Goal: Unclear

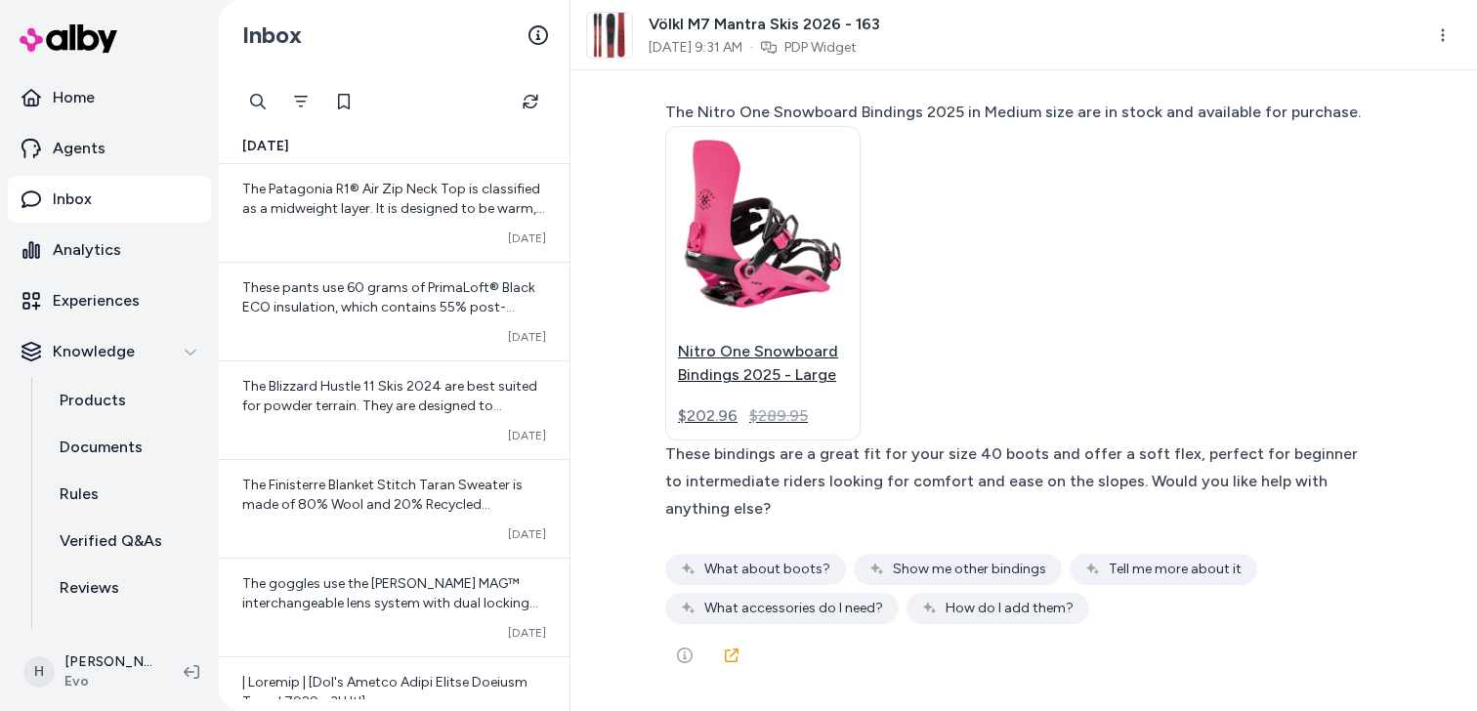
scroll to position [68247, 0]
click at [650, 63] on div "{ 6 Items " will_continue " : NULL " scheduling " : NULL " parts " : NULL " id …" at bounding box center [1024, 17] width 750 height 92
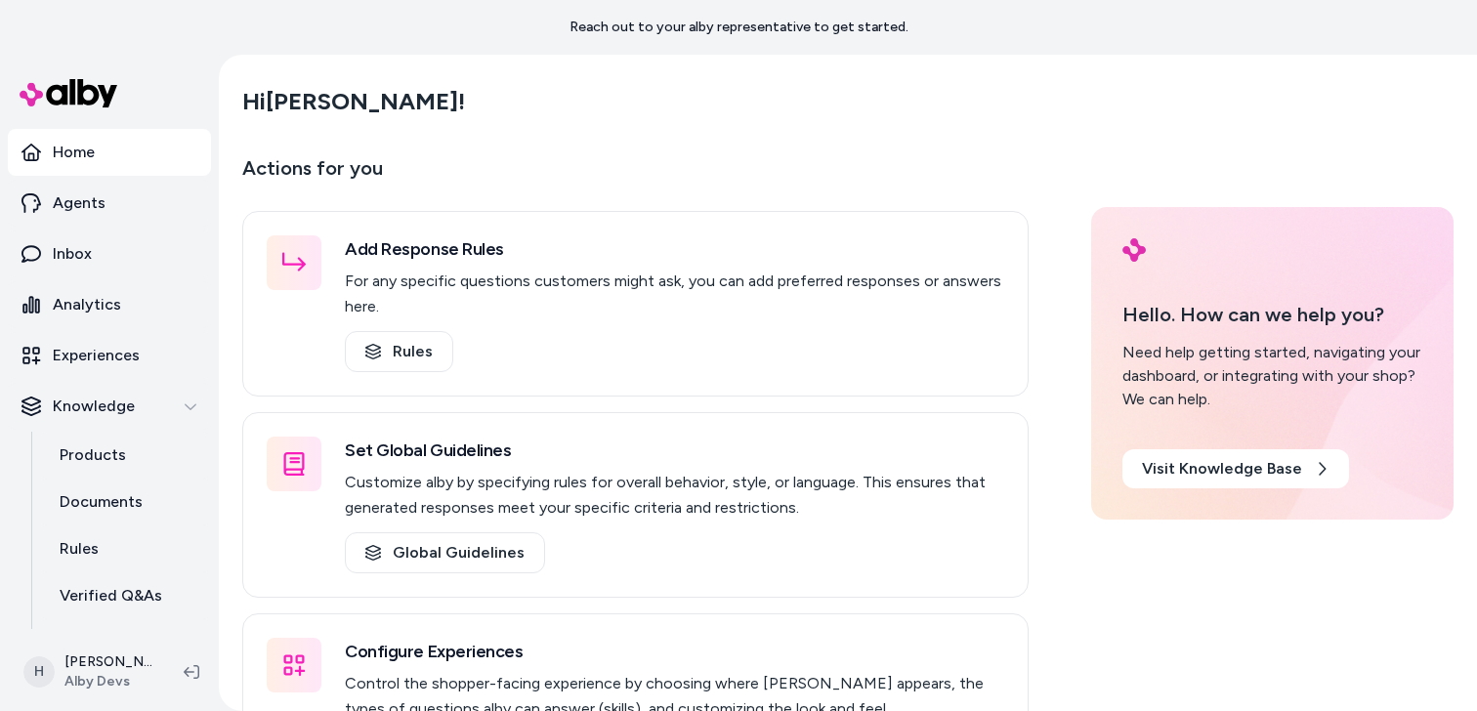
click at [689, 99] on div "Hi [PERSON_NAME] !" at bounding box center [847, 101] width 1211 height 55
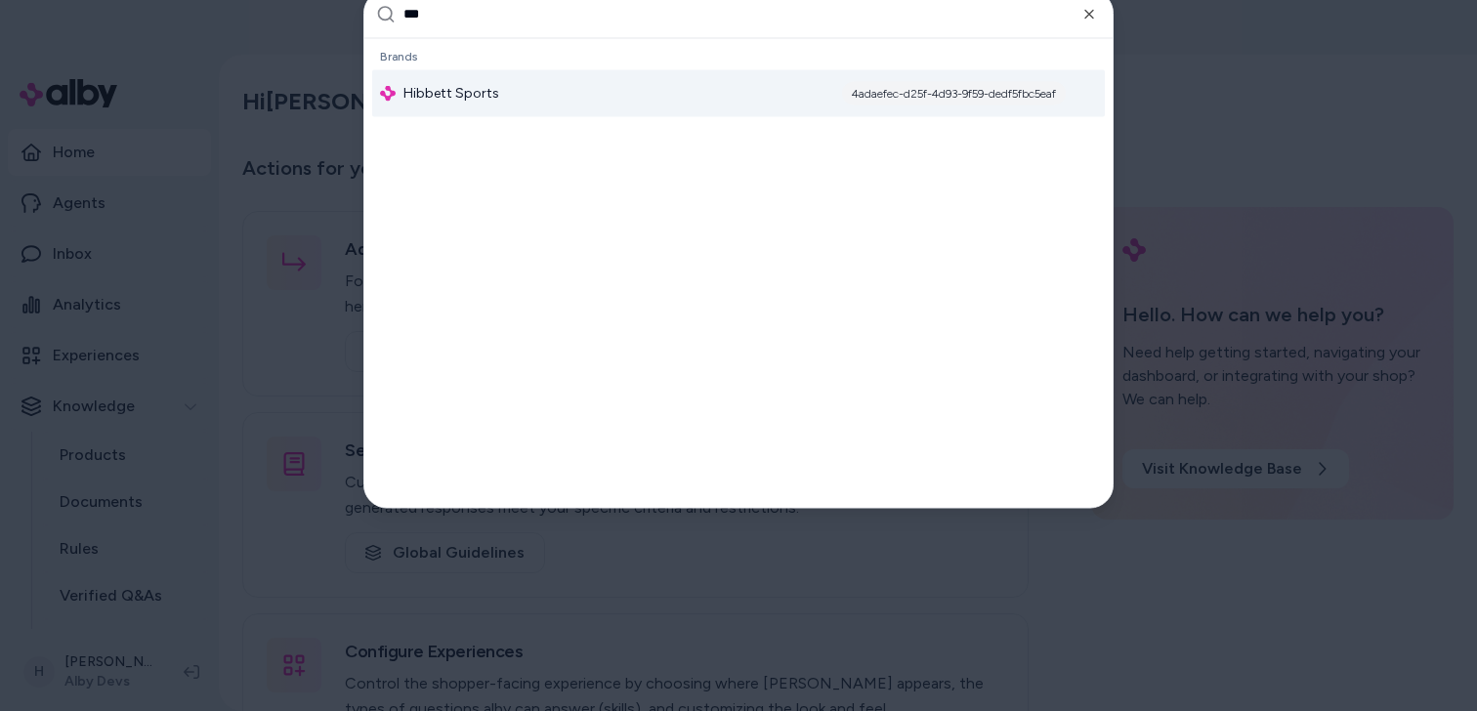
type input "***"
